Goal: Task Accomplishment & Management: Manage account settings

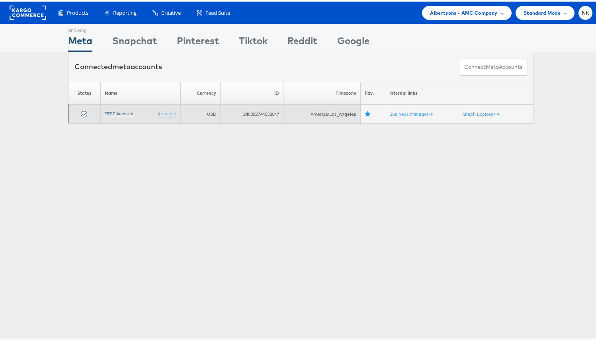
click at [115, 110] on link "TEST Account" at bounding box center [119, 112] width 29 height 6
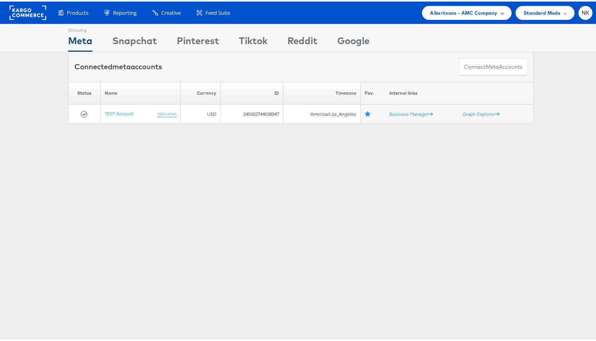
click at [480, 15] on div "Albertsons - AMC Company" at bounding box center [466, 11] width 89 height 14
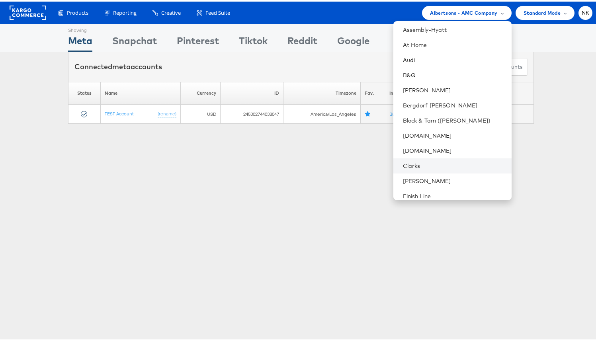
scroll to position [148, 0]
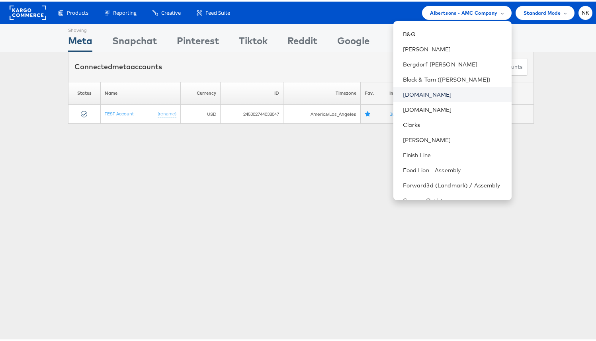
click at [441, 96] on link "[DOMAIN_NAME]" at bounding box center [454, 93] width 102 height 8
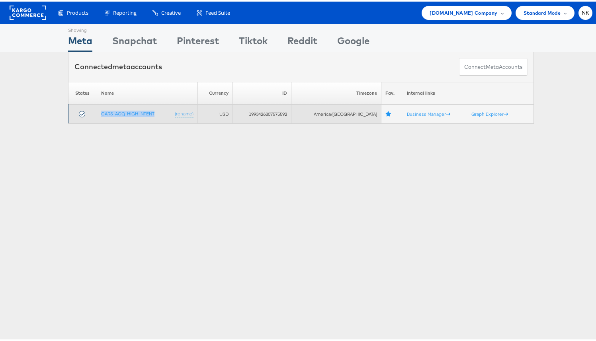
drag, startPoint x: 166, startPoint y: 110, endPoint x: 99, endPoint y: 112, distance: 66.9
click at [99, 112] on td "CARS_ACQ_HIGH INTENT (rename)" at bounding box center [147, 112] width 101 height 19
click at [163, 112] on td "CARS_ACQ_HIGH INTENT (rename)" at bounding box center [147, 112] width 101 height 19
drag, startPoint x: 164, startPoint y: 111, endPoint x: 96, endPoint y: 111, distance: 67.7
click at [97, 111] on td "CARS_ACQ_HIGH INTENT (rename)" at bounding box center [147, 112] width 101 height 19
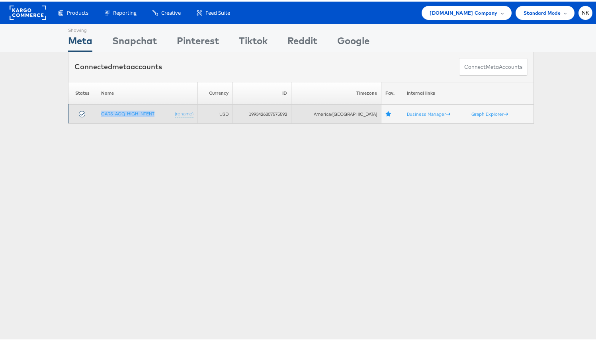
copy link "CARS_ACQ_HIGH INTENT"
click at [276, 110] on td "1993426807575592" at bounding box center [262, 112] width 59 height 19
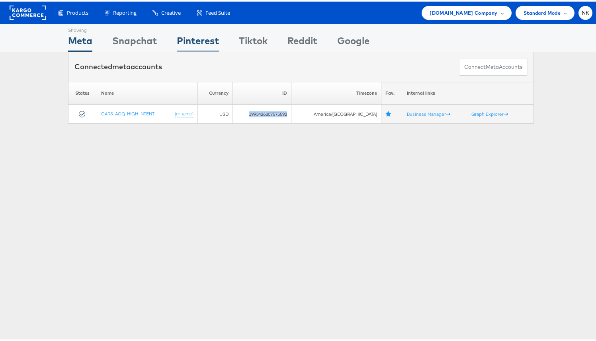
copy td "1993426807575592"
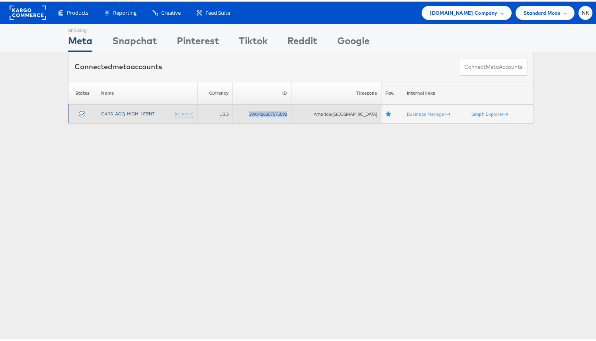
click at [145, 111] on link "CARS_ACQ_HIGH INTENT" at bounding box center [127, 112] width 53 height 6
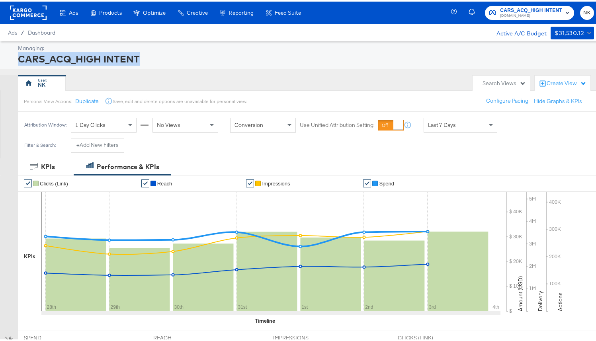
drag, startPoint x: 154, startPoint y: 61, endPoint x: 19, endPoint y: 62, distance: 134.6
click at [19, 62] on div "CARS_ACQ_HIGH INTENT" at bounding box center [305, 58] width 574 height 14
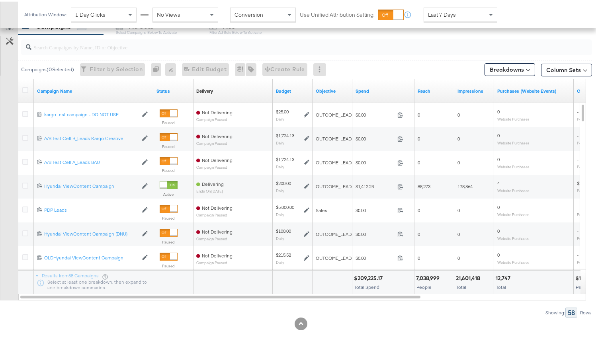
scroll to position [359, 0]
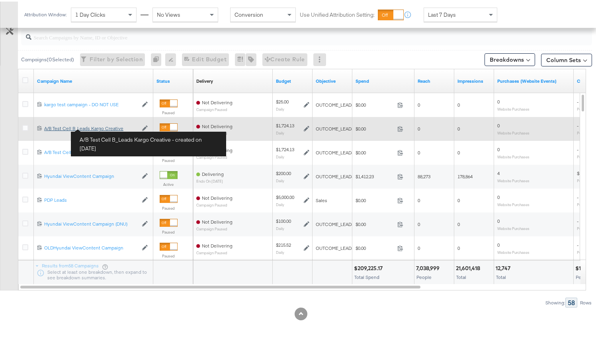
click at [101, 127] on div "A/B Test Cell B_Leads Kargo Creative A/B Test Cell B_Leads Kargo Creative" at bounding box center [91, 127] width 94 height 6
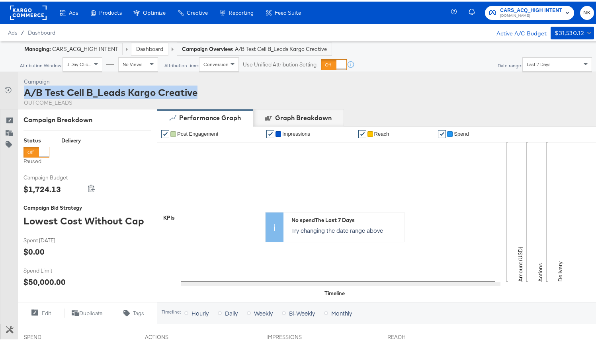
drag, startPoint x: 200, startPoint y: 85, endPoint x: 26, endPoint y: 95, distance: 174.3
click at [26, 95] on div "Campaign Activity Campaign A/B Test Cell B_Leads Kargo Creative OUTCOME_LEADS" at bounding box center [301, 89] width 602 height 37
copy div "A/B Test Cell B_Leads Kargo Creative"
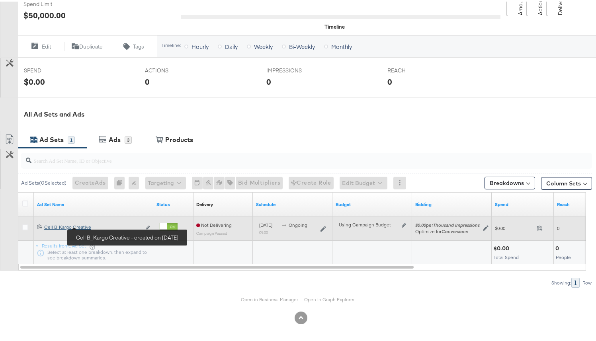
click at [73, 228] on div "Cell B_Kargo Creative Cell B_Kargo Creative" at bounding box center [92, 226] width 97 height 6
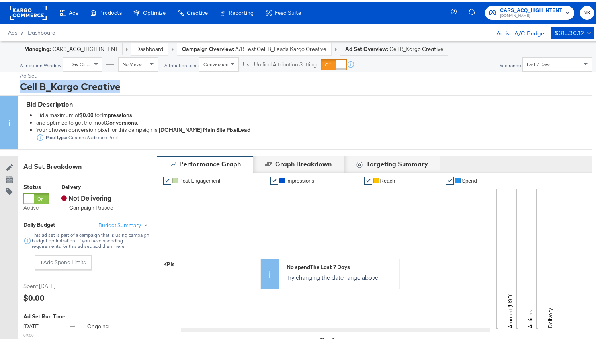
drag, startPoint x: 135, startPoint y: 90, endPoint x: 16, endPoint y: 88, distance: 119.9
copy div "Cell B_Kargo Creative"
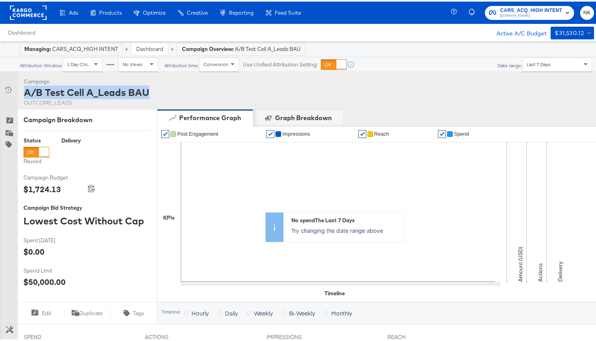
drag, startPoint x: 174, startPoint y: 95, endPoint x: 26, endPoint y: 93, distance: 148.6
click at [26, 93] on div "Campaign Activity Campaign A/B Test Cell A_Leads BAU OUTCOME_LEADS" at bounding box center [301, 89] width 602 height 37
copy div "A/B Test Cell A_Leads BAU"
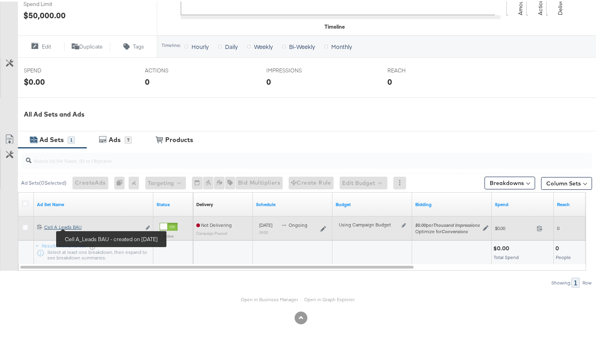
click at [76, 226] on div "Cell A_Leads BAU Cell A_Leads BAU" at bounding box center [92, 226] width 97 height 6
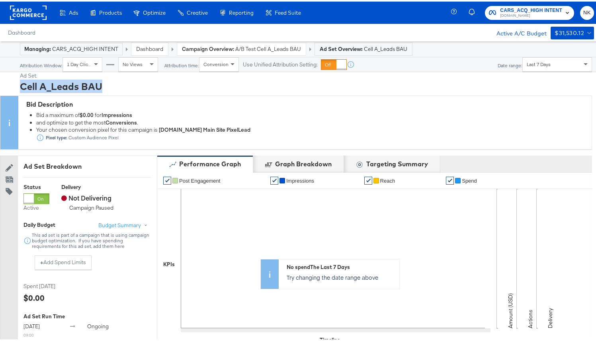
drag, startPoint x: 114, startPoint y: 86, endPoint x: 21, endPoint y: 87, distance: 93.2
click at [21, 87] on div "Cell A_Leads BAU" at bounding box center [306, 85] width 572 height 14
copy div "Cell A_Leads BAU"
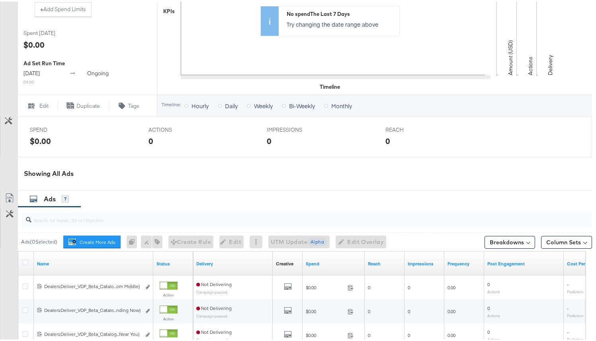
scroll to position [456, 0]
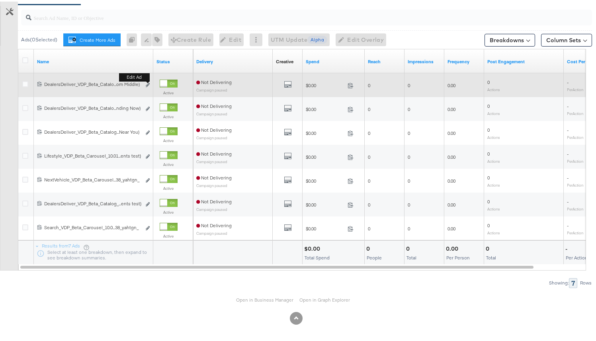
click at [147, 86] on button "Edit ad" at bounding box center [147, 84] width 5 height 8
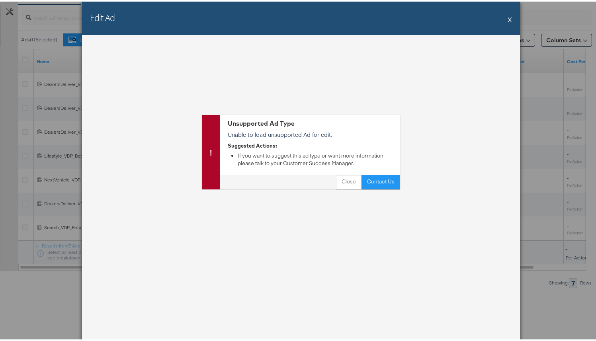
click at [508, 18] on button "X" at bounding box center [510, 18] width 4 height 16
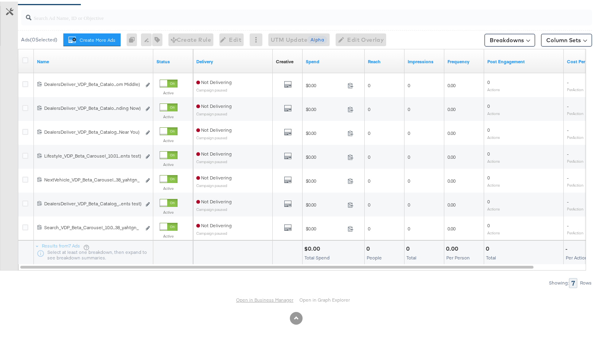
click at [249, 296] on link "Open in Business Manager" at bounding box center [264, 299] width 57 height 6
